Goal: Information Seeking & Learning: Compare options

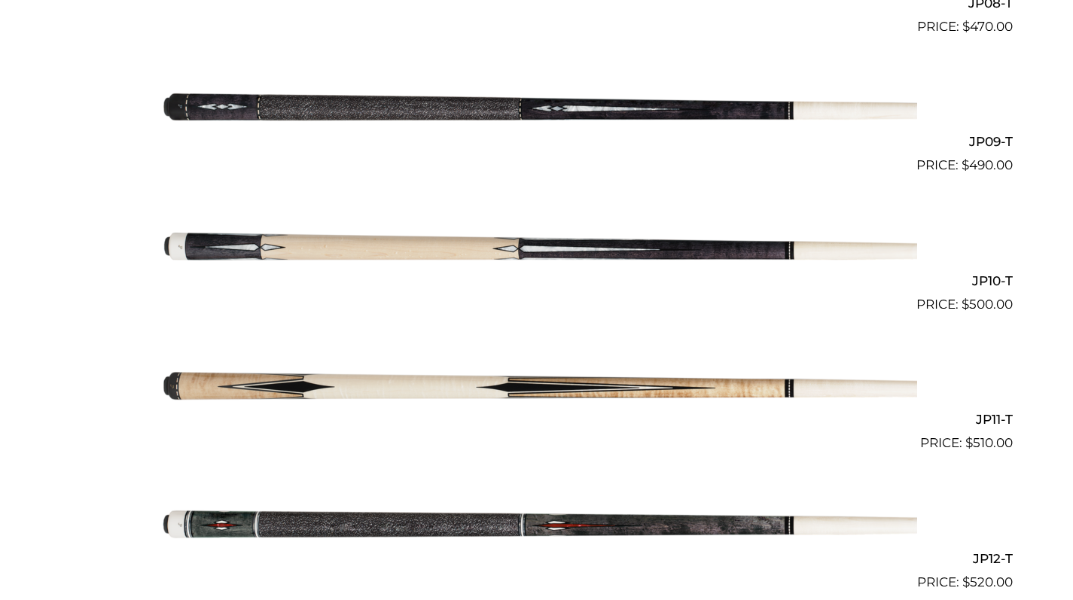
scroll to position [1560, 0]
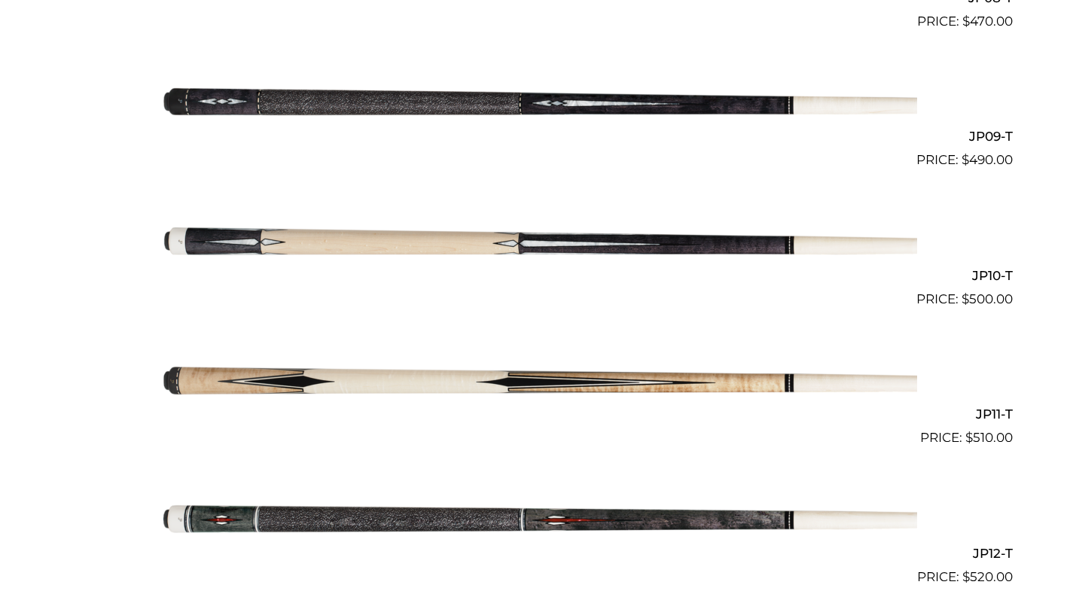
click at [436, 377] on img at bounding box center [537, 379] width 761 height 127
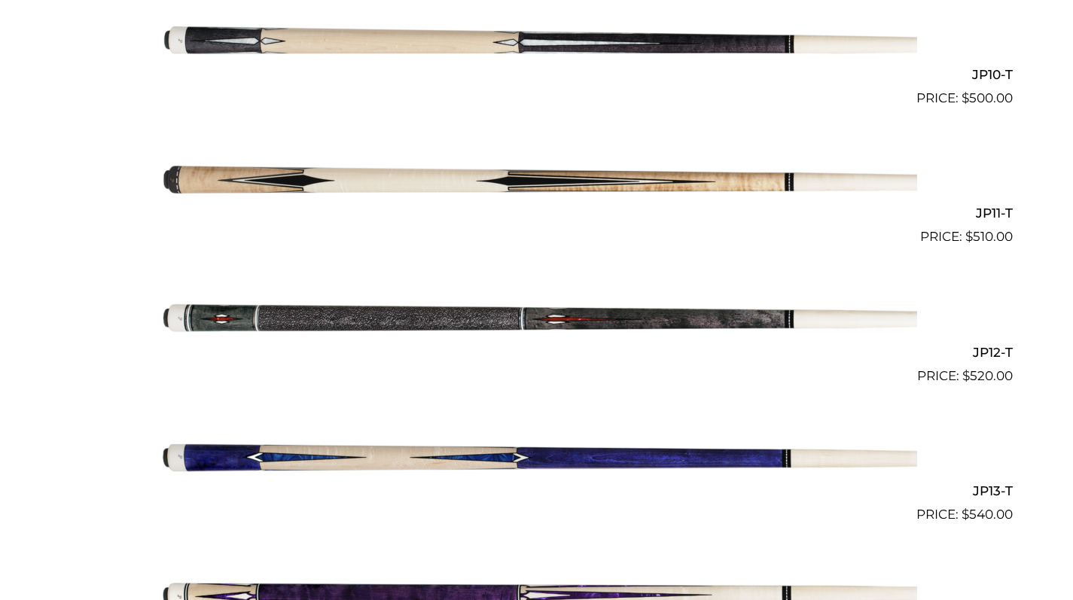
scroll to position [1768, 0]
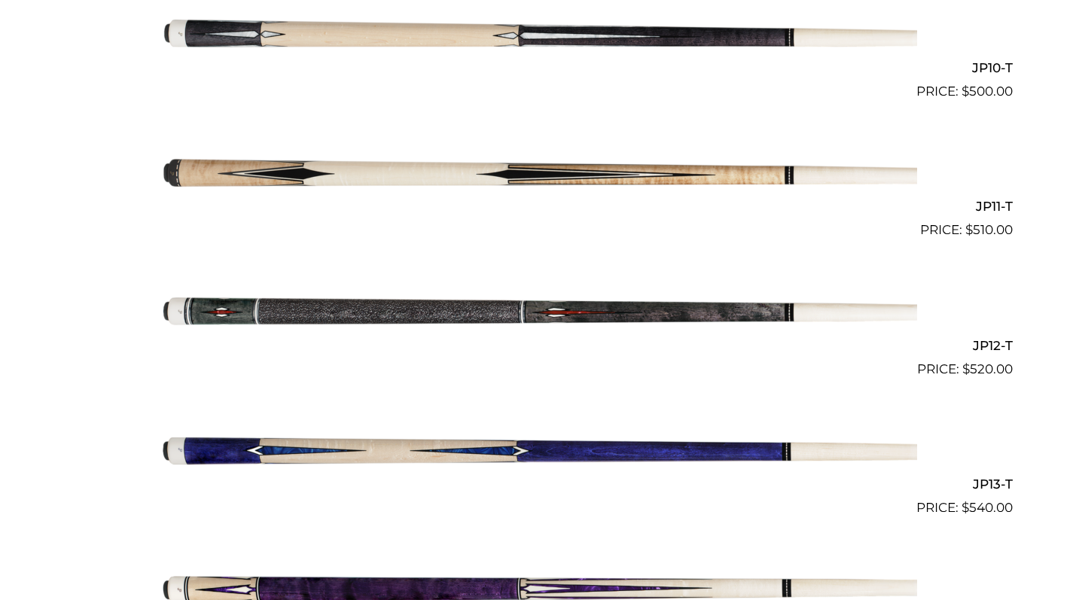
click at [538, 444] on img at bounding box center [537, 449] width 761 height 127
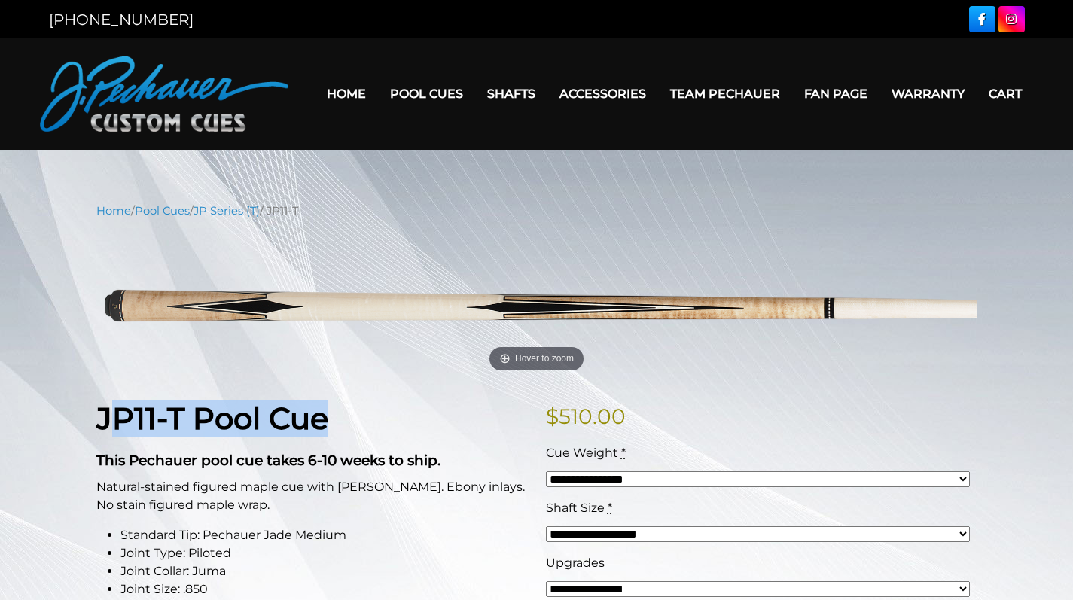
drag, startPoint x: 105, startPoint y: 419, endPoint x: 341, endPoint y: 427, distance: 235.9
click at [341, 427] on h1 "JP11-T Pool Cue" at bounding box center [312, 419] width 432 height 36
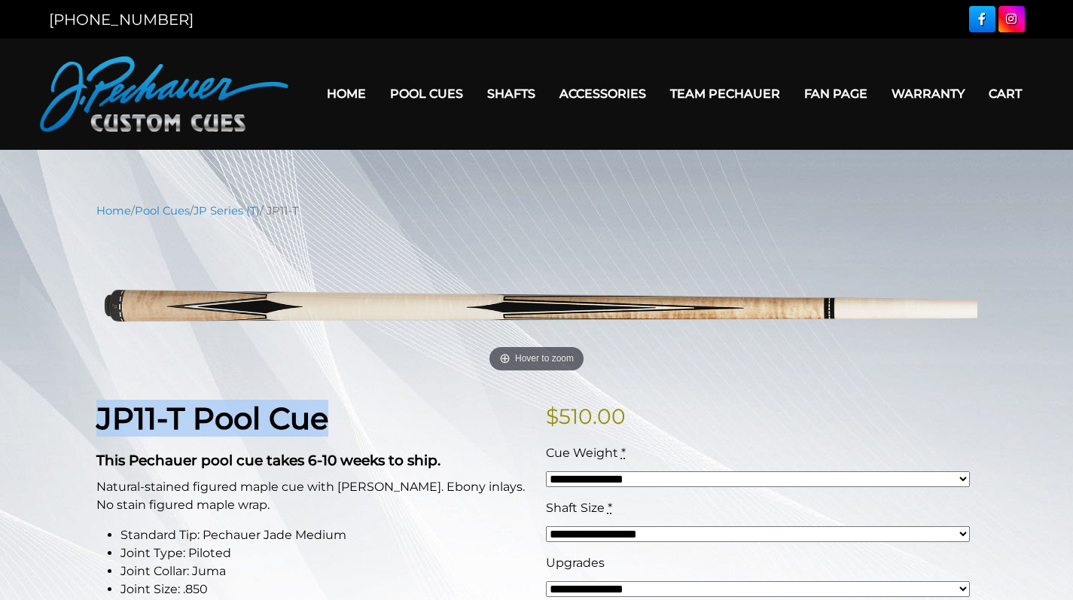
drag, startPoint x: 93, startPoint y: 419, endPoint x: 338, endPoint y: 419, distance: 245.5
copy strong "JP11-T Pool Cue"
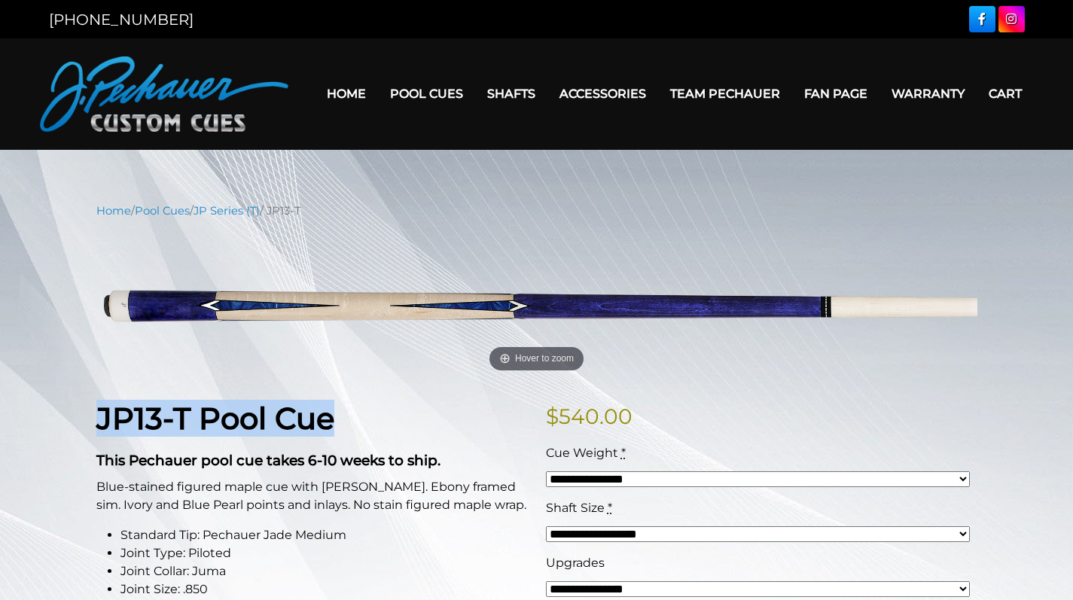
drag, startPoint x: 99, startPoint y: 420, endPoint x: 341, endPoint y: 428, distance: 242.6
click at [334, 428] on strong "JP13-T Pool Cue" at bounding box center [215, 418] width 238 height 37
copy strong "JP13-T Pool Cue"
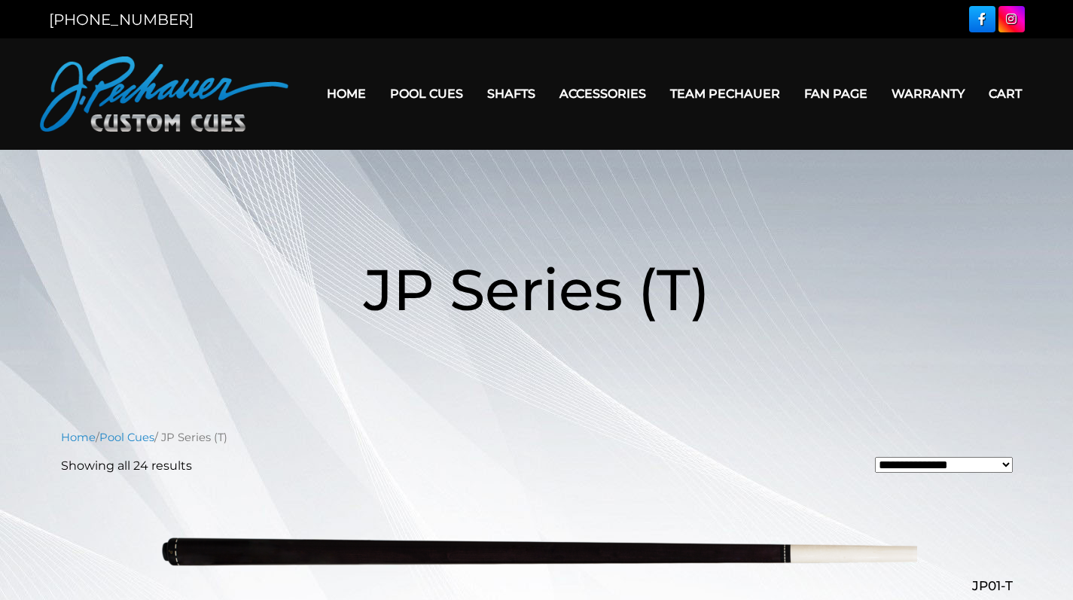
scroll to position [1768, 0]
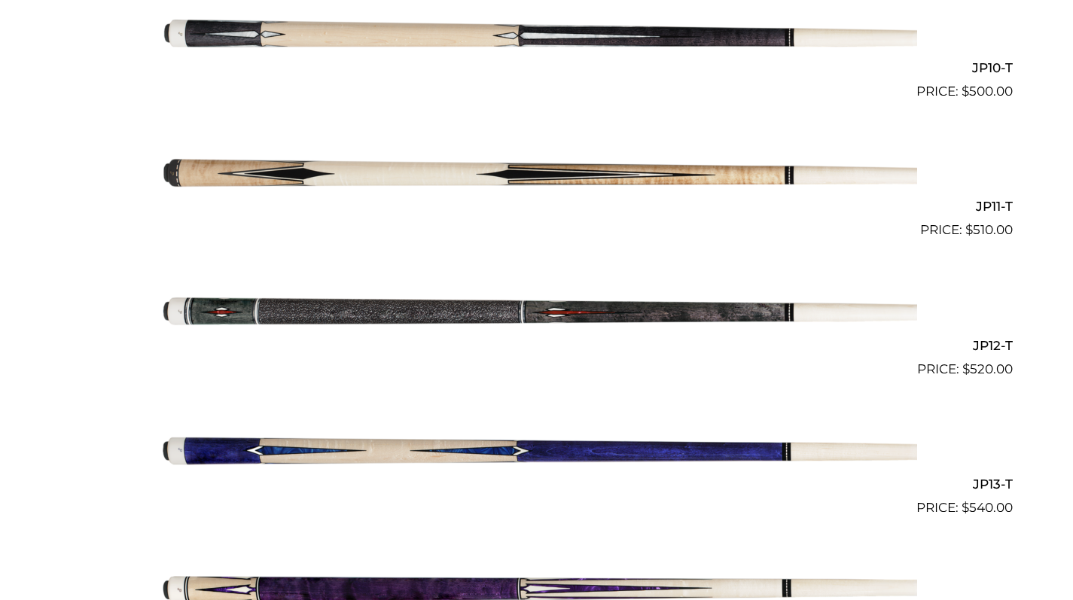
click at [481, 584] on img at bounding box center [537, 587] width 761 height 127
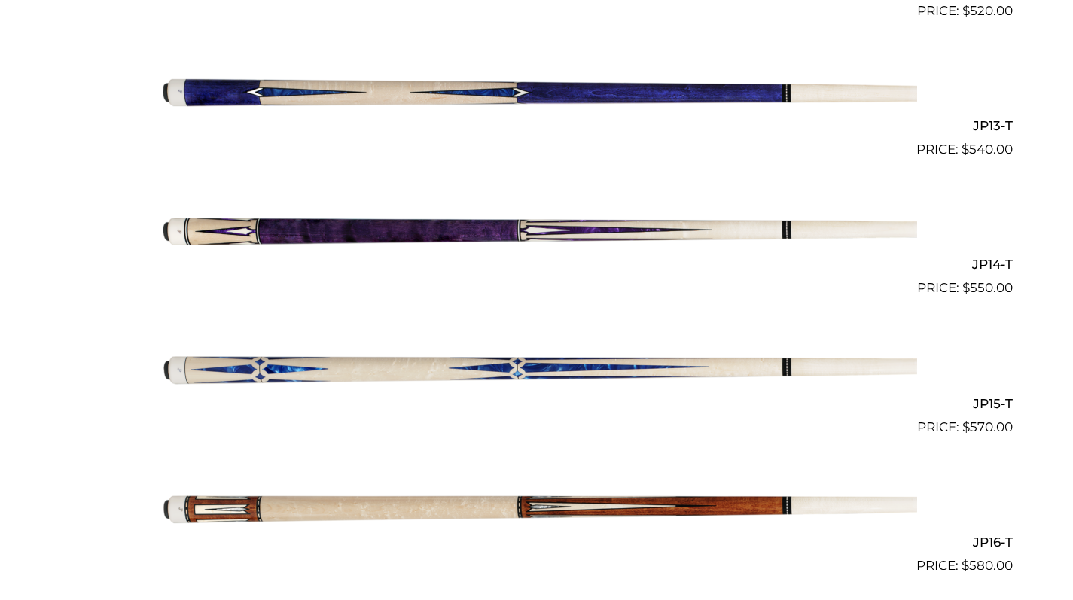
scroll to position [2129, 0]
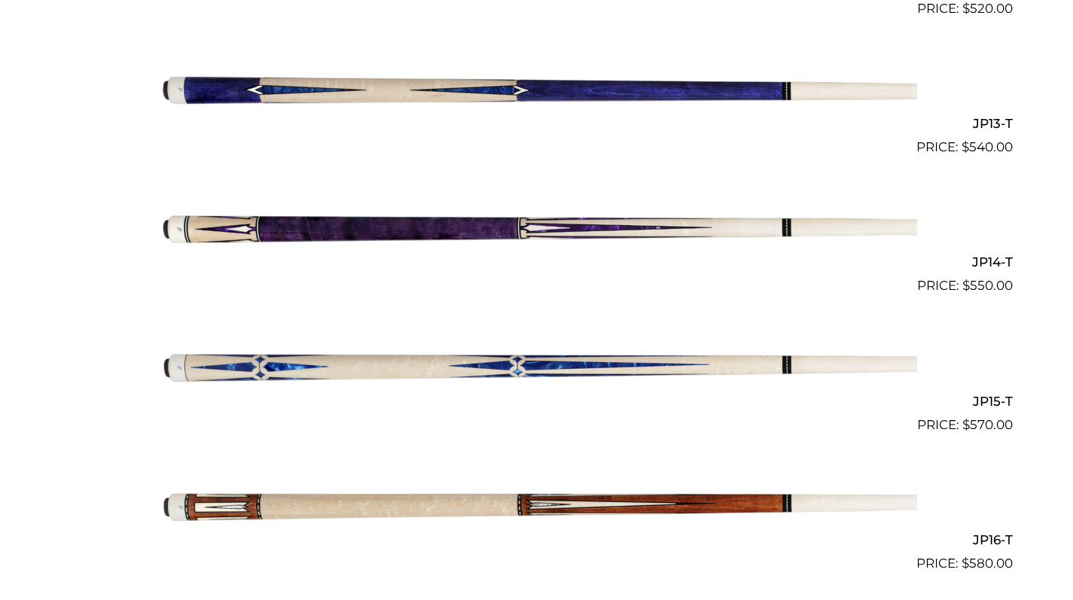
click at [462, 352] on img at bounding box center [537, 365] width 761 height 127
click at [586, 492] on img at bounding box center [537, 504] width 761 height 127
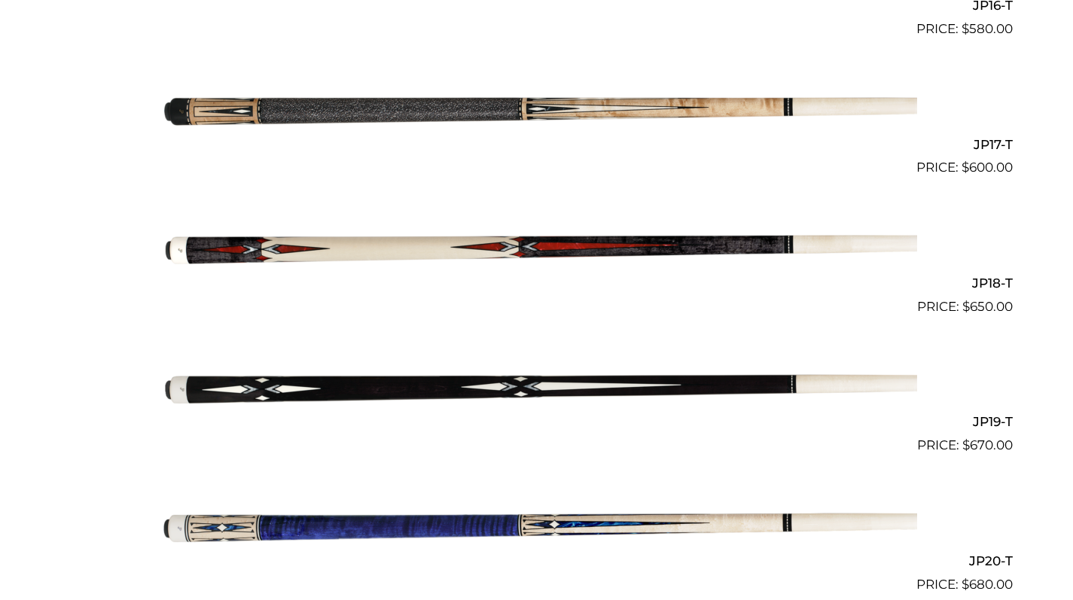
scroll to position [2676, 0]
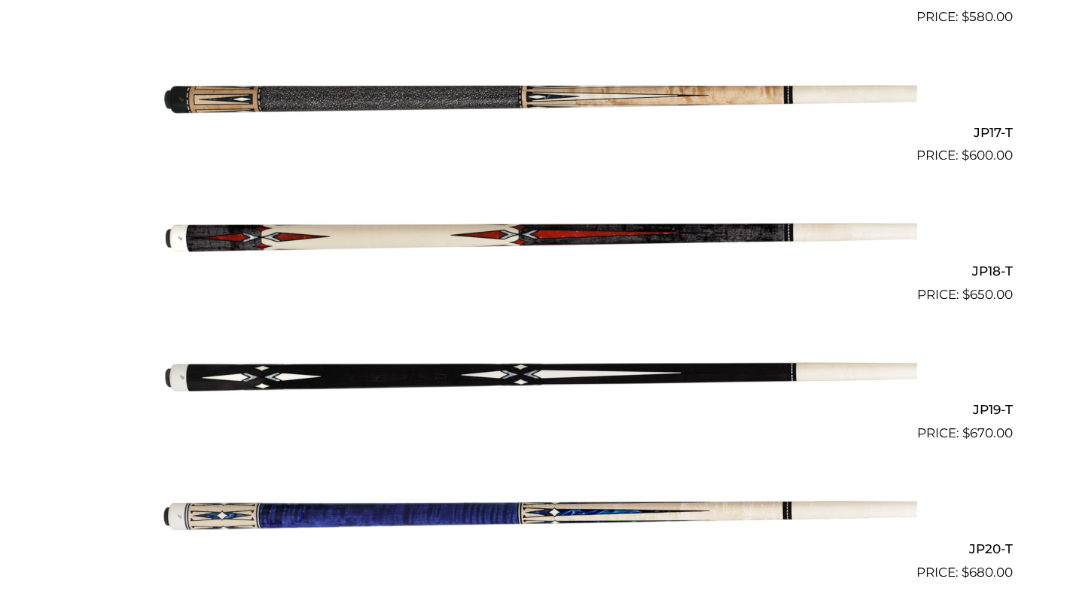
click at [627, 80] on img at bounding box center [537, 96] width 761 height 127
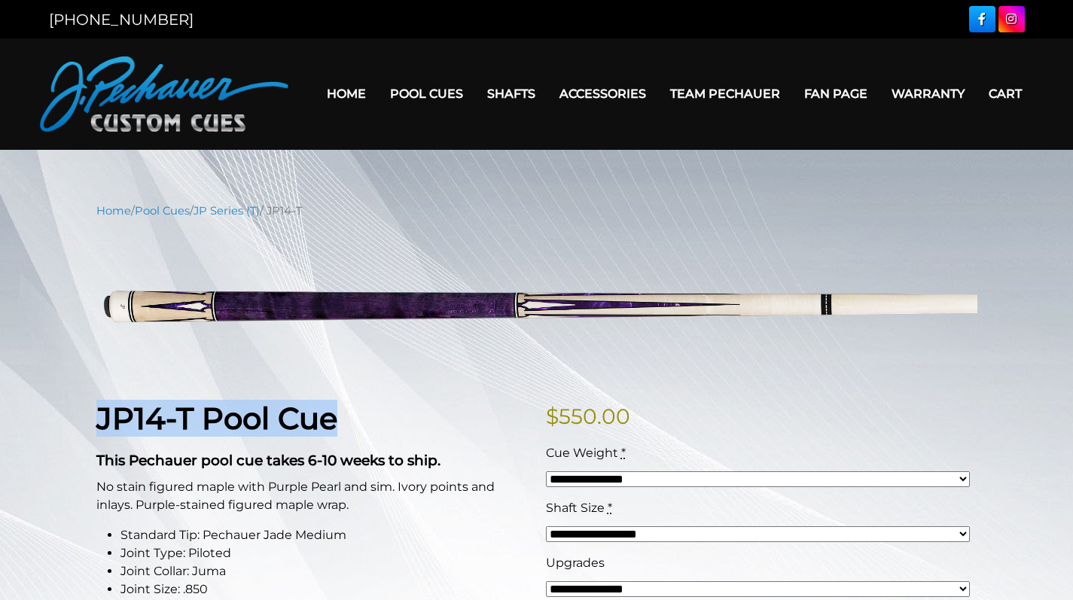
drag, startPoint x: 99, startPoint y: 414, endPoint x: 357, endPoint y: 431, distance: 258.1
click at [357, 431] on h1 "JP14-T Pool Cue" at bounding box center [312, 419] width 432 height 36
copy strong "JP14-T Pool Cue"
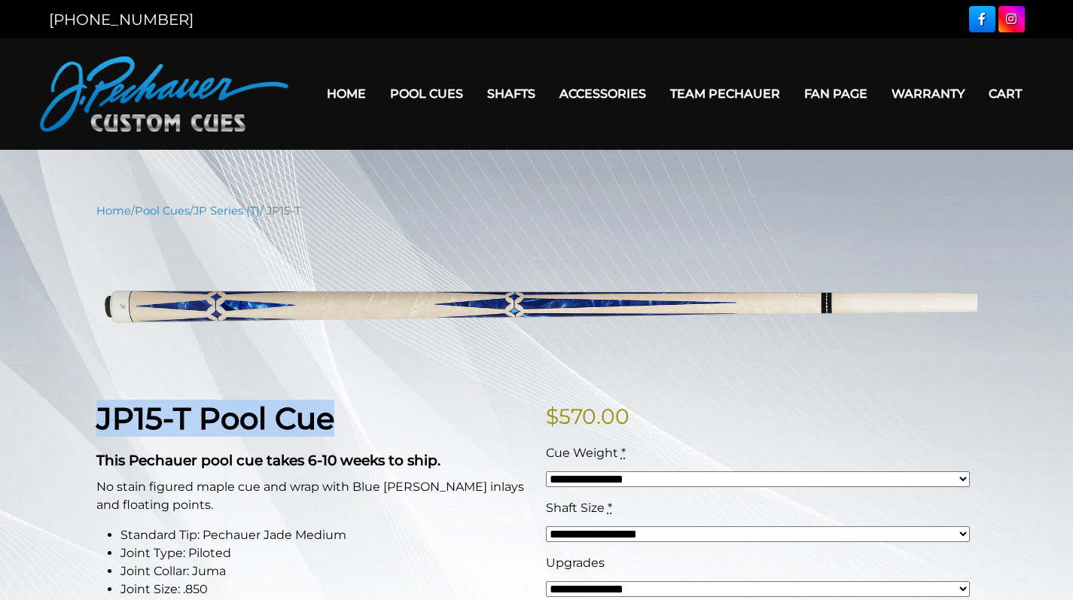
drag, startPoint x: 99, startPoint y: 420, endPoint x: 352, endPoint y: 429, distance: 253.2
click at [352, 429] on h1 "JP15-T Pool Cue" at bounding box center [312, 419] width 432 height 36
copy strong "JP15-T Pool Cue"
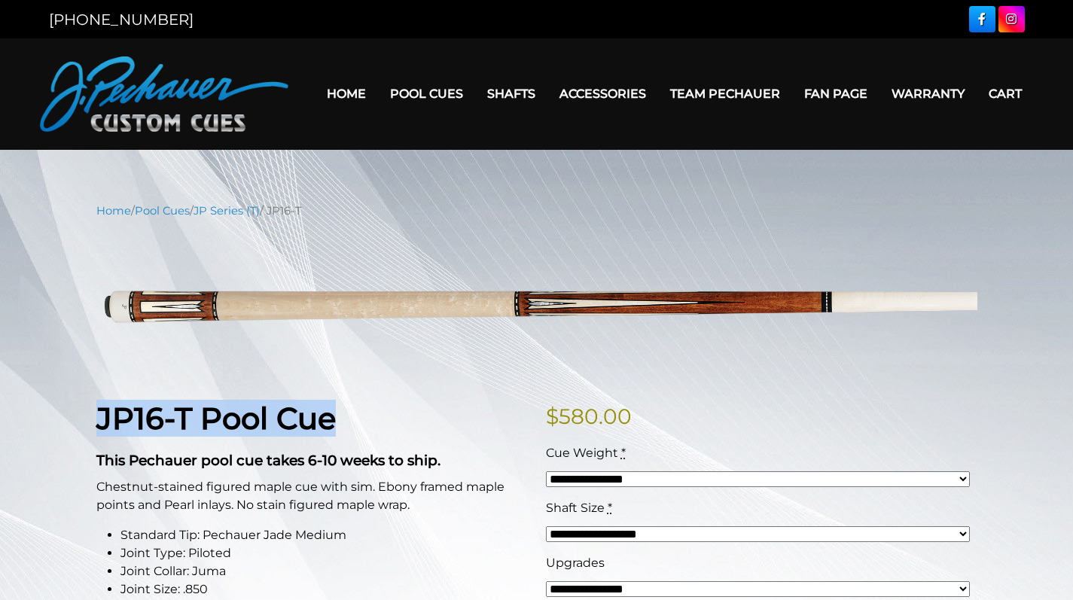
drag, startPoint x: 98, startPoint y: 415, endPoint x: 349, endPoint y: 422, distance: 251.6
click at [349, 422] on h1 "JP16-T Pool Cue" at bounding box center [312, 419] width 432 height 36
copy strong "JP16-T Pool Cue"
